Goal: Information Seeking & Learning: Learn about a topic

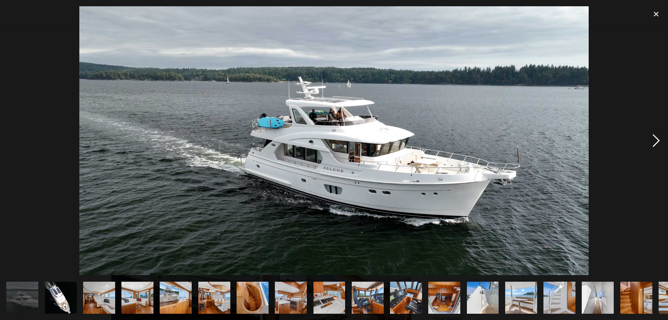
click at [659, 139] on div "next image" at bounding box center [656, 140] width 24 height 269
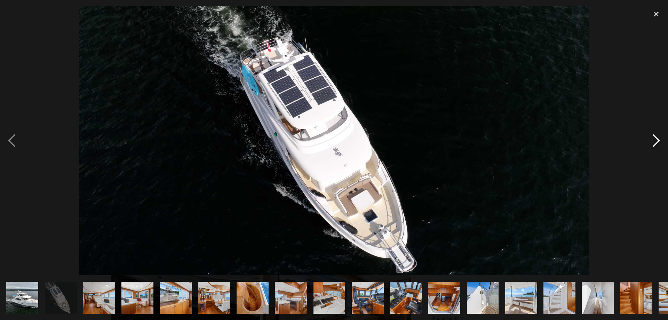
click at [659, 139] on div "next image" at bounding box center [656, 140] width 24 height 269
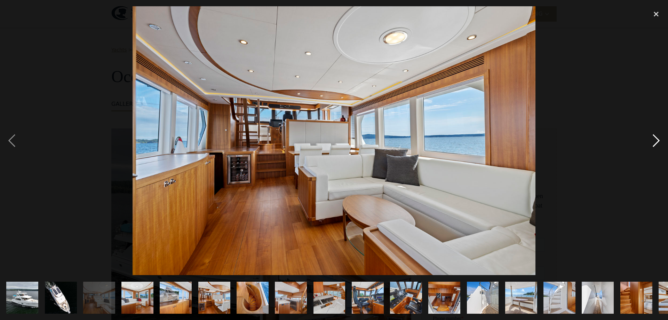
click at [659, 139] on div "next image" at bounding box center [656, 140] width 24 height 269
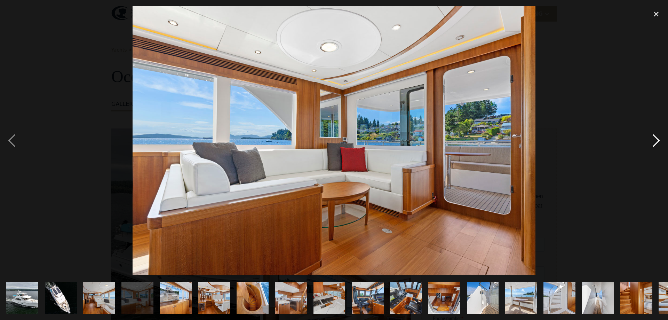
click at [659, 139] on div "next image" at bounding box center [656, 140] width 24 height 269
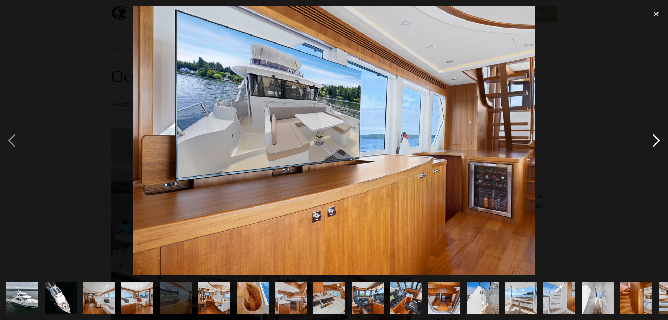
click at [659, 139] on div "next image" at bounding box center [656, 140] width 24 height 269
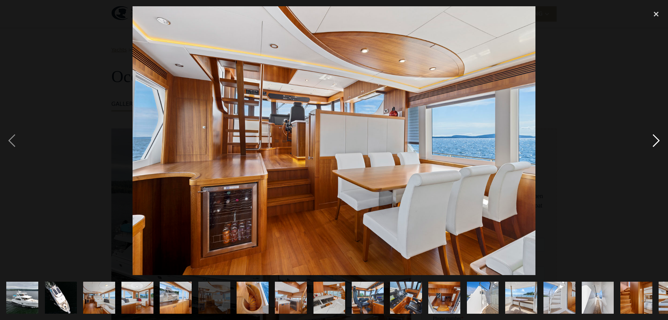
click at [659, 139] on div "next image" at bounding box center [656, 140] width 24 height 269
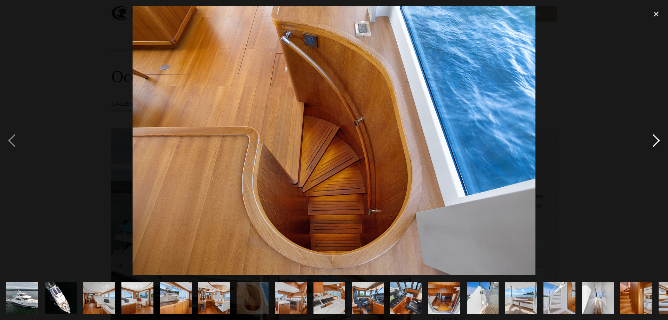
click at [659, 139] on div "next image" at bounding box center [656, 140] width 24 height 269
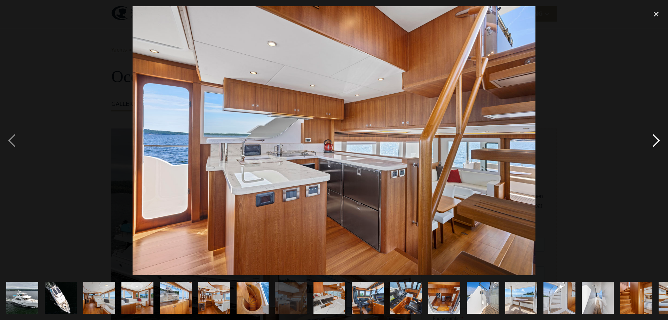
click at [659, 139] on div "next image" at bounding box center [656, 140] width 24 height 269
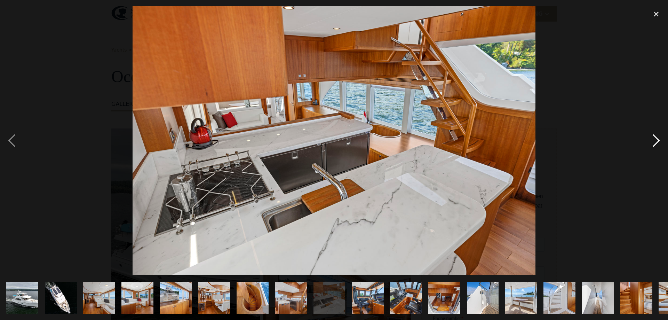
click at [659, 139] on div "next image" at bounding box center [656, 140] width 24 height 269
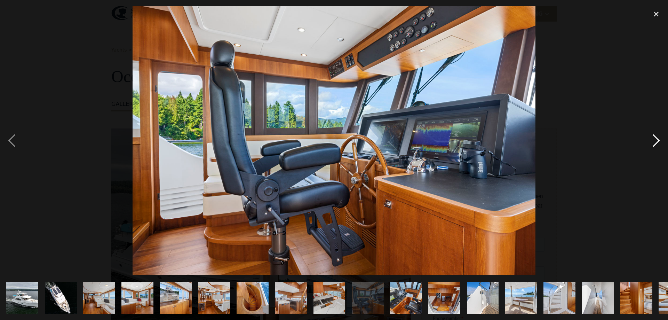
click at [659, 139] on div "next image" at bounding box center [656, 140] width 24 height 269
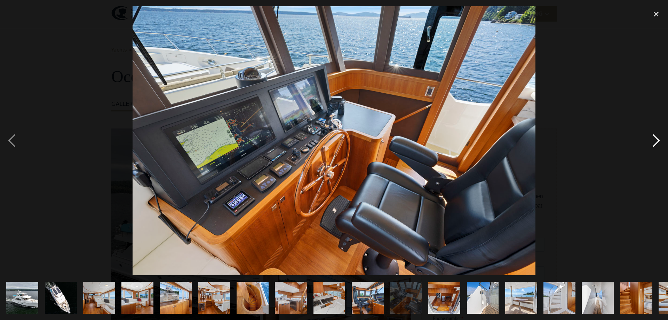
click at [659, 139] on div "next image" at bounding box center [656, 140] width 24 height 269
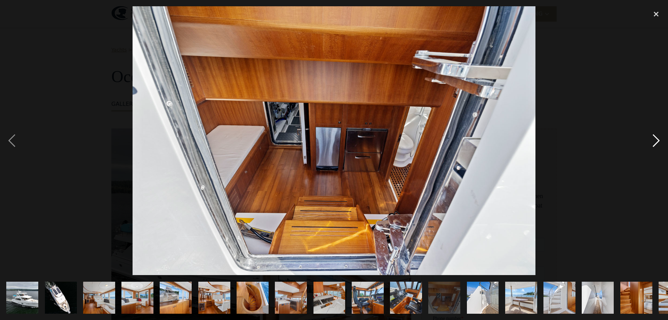
click at [659, 139] on div "next image" at bounding box center [656, 140] width 24 height 269
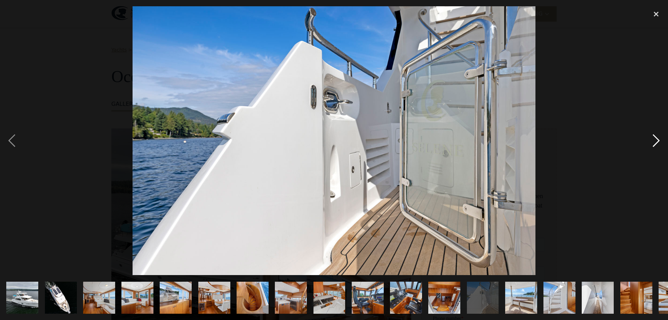
click at [659, 139] on div "next image" at bounding box center [656, 140] width 24 height 269
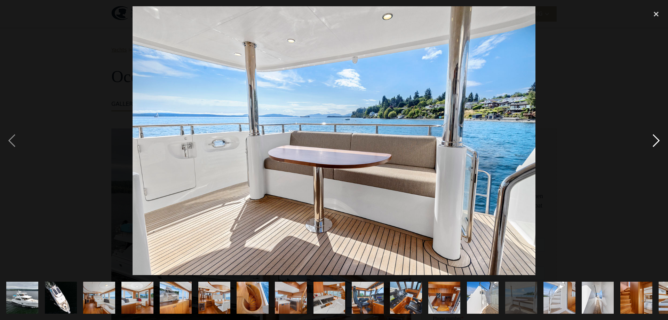
click at [659, 139] on div "next image" at bounding box center [656, 140] width 24 height 269
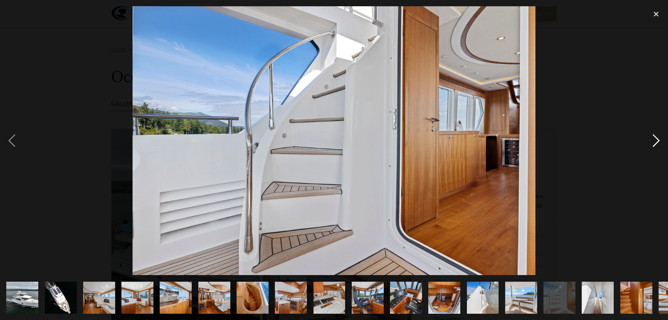
click at [659, 139] on div "next image" at bounding box center [656, 140] width 24 height 269
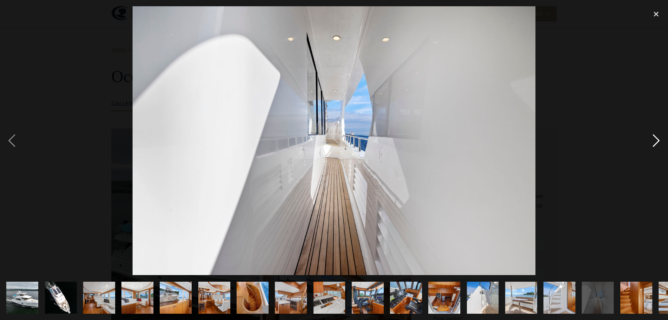
click at [659, 139] on div "next image" at bounding box center [656, 140] width 24 height 269
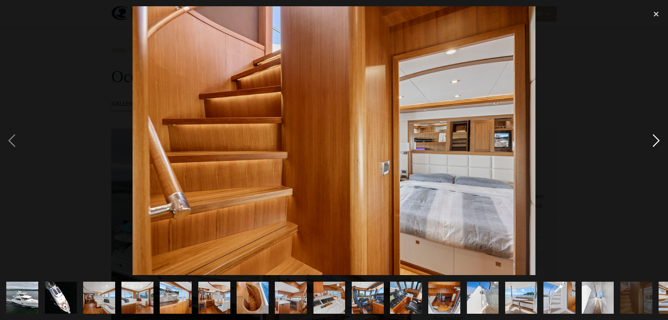
click at [659, 139] on div "next image" at bounding box center [656, 140] width 24 height 269
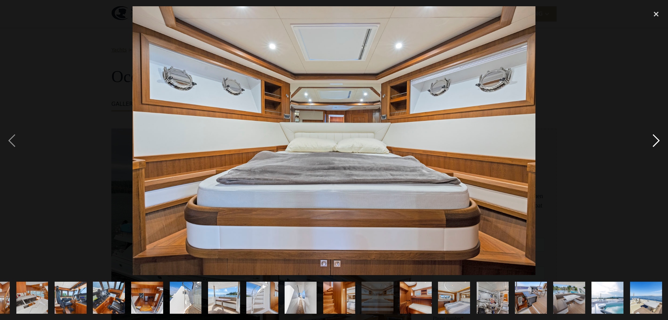
scroll to position [0, 298]
click at [659, 139] on div "next image" at bounding box center [656, 140] width 24 height 269
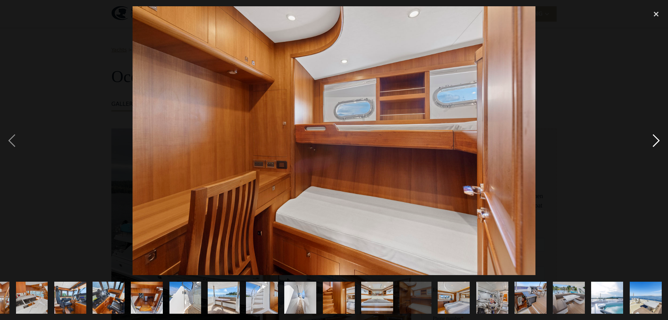
click at [659, 139] on div "next image" at bounding box center [656, 140] width 24 height 269
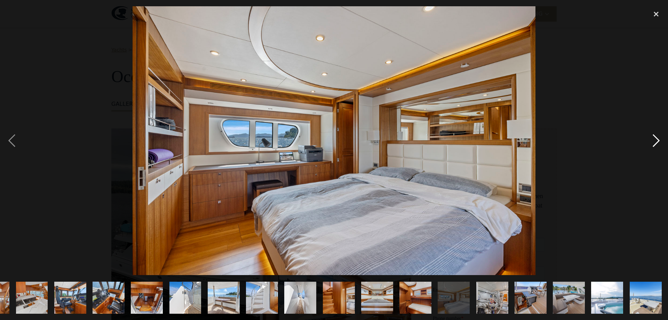
click at [659, 139] on div "next image" at bounding box center [656, 140] width 24 height 269
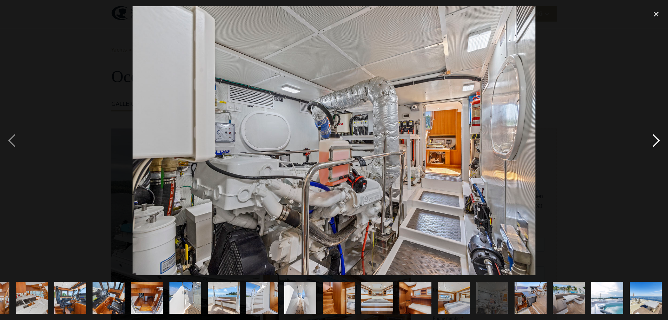
click at [659, 139] on div "next image" at bounding box center [656, 140] width 24 height 269
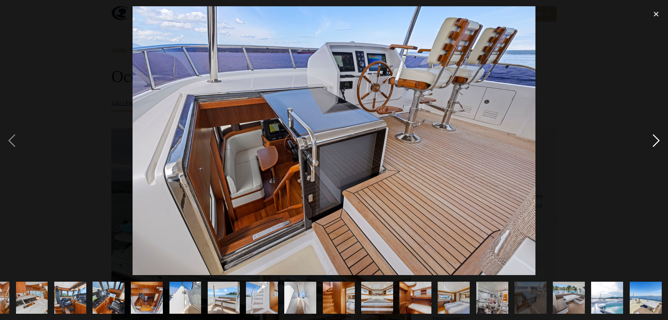
click at [659, 139] on div "next image" at bounding box center [656, 140] width 24 height 269
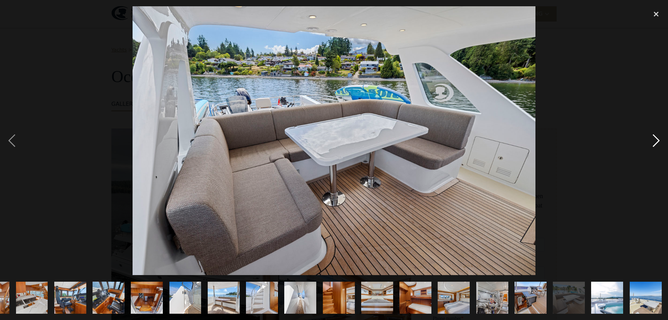
click at [659, 139] on div "next image" at bounding box center [656, 140] width 24 height 269
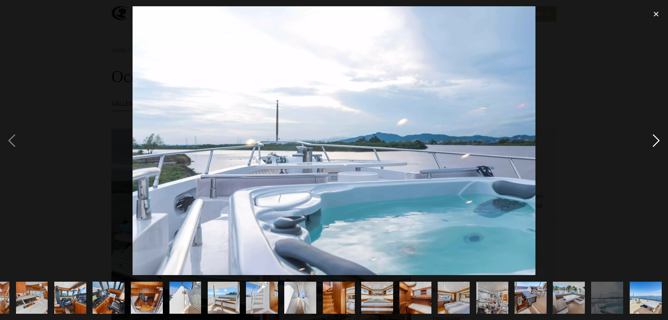
click at [659, 139] on div "next image" at bounding box center [656, 140] width 24 height 269
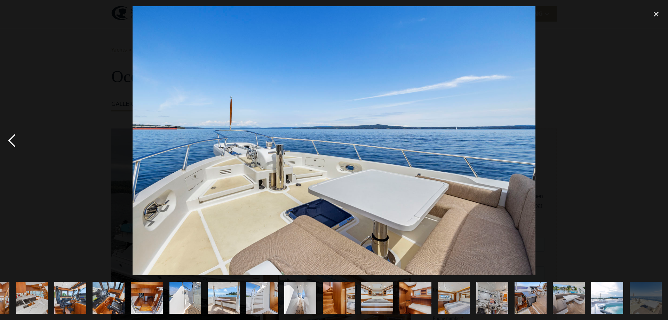
click at [10, 139] on div "previous image" at bounding box center [12, 140] width 24 height 269
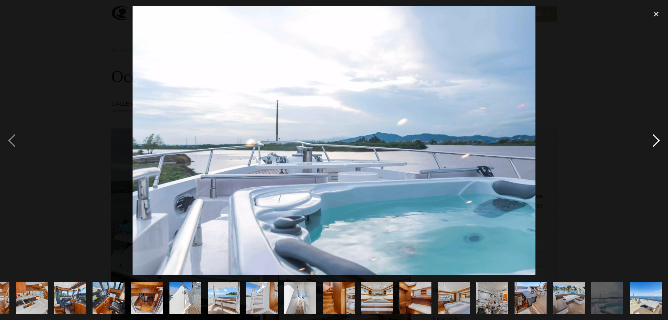
click at [657, 145] on div "next image" at bounding box center [656, 140] width 24 height 269
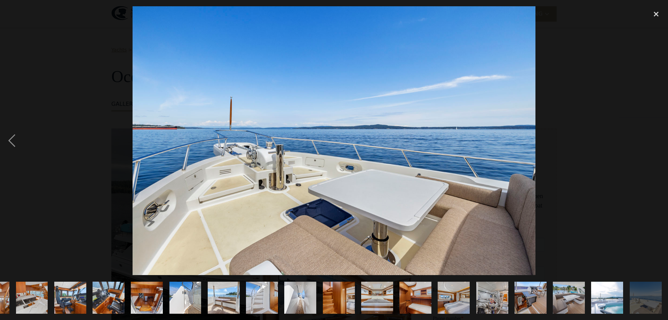
click at [657, 145] on div "next image" at bounding box center [656, 140] width 24 height 269
click at [655, 14] on div "close lightbox" at bounding box center [656, 13] width 24 height 15
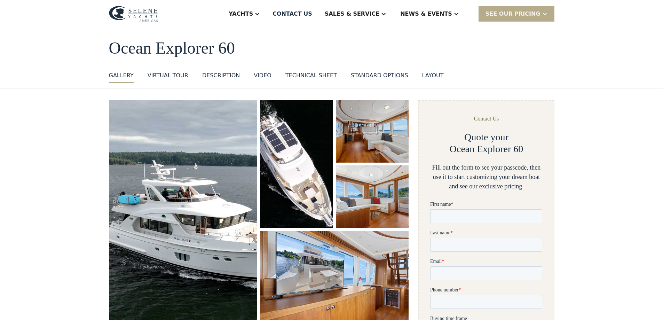
scroll to position [0, 0]
